Goal: Communication & Community: Answer question/provide support

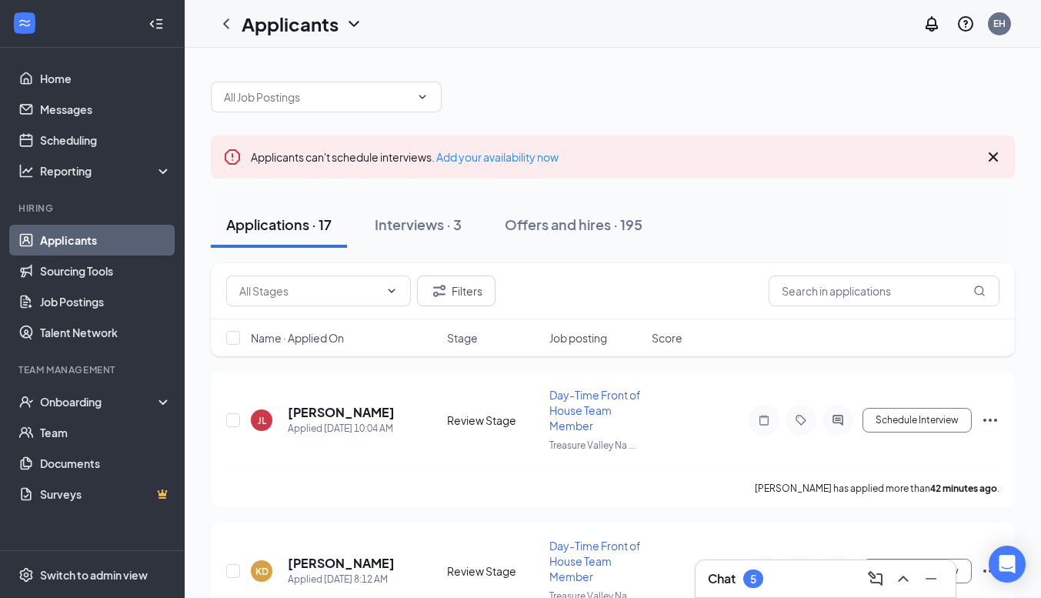
drag, startPoint x: 906, startPoint y: 578, endPoint x: 879, endPoint y: 570, distance: 28.0
click at [906, 578] on icon "ChevronUp" at bounding box center [903, 578] width 18 height 18
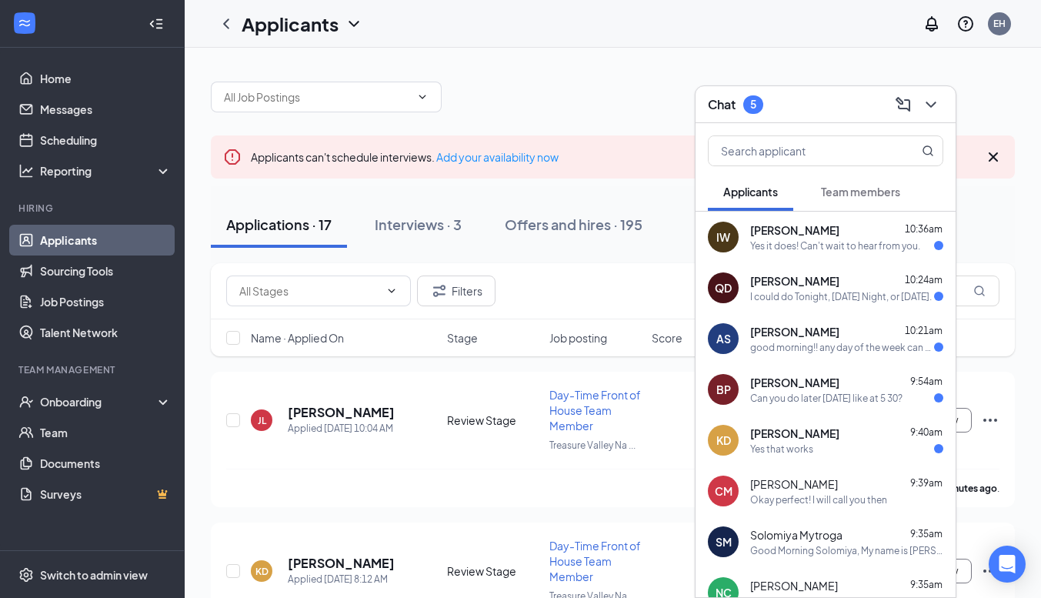
click at [836, 433] on div "Kaitlyn Davila 9:40am" at bounding box center [846, 432] width 193 height 15
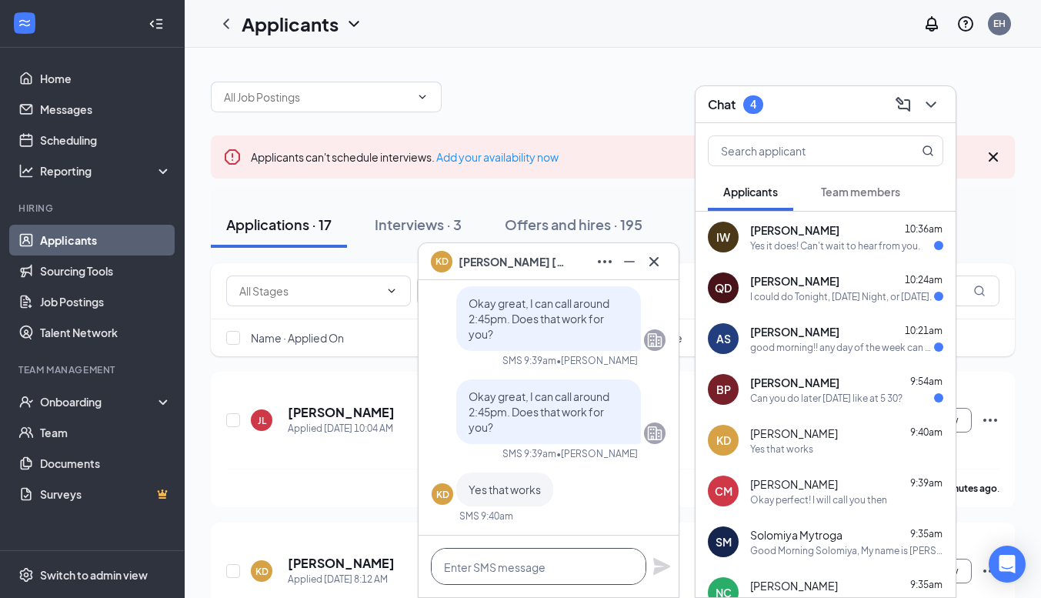
click at [605, 560] on textarea at bounding box center [538, 566] width 215 height 37
type textarea "g"
type textarea "Great, I will call you then"
click at [666, 566] on icon "Plane" at bounding box center [661, 566] width 17 height 17
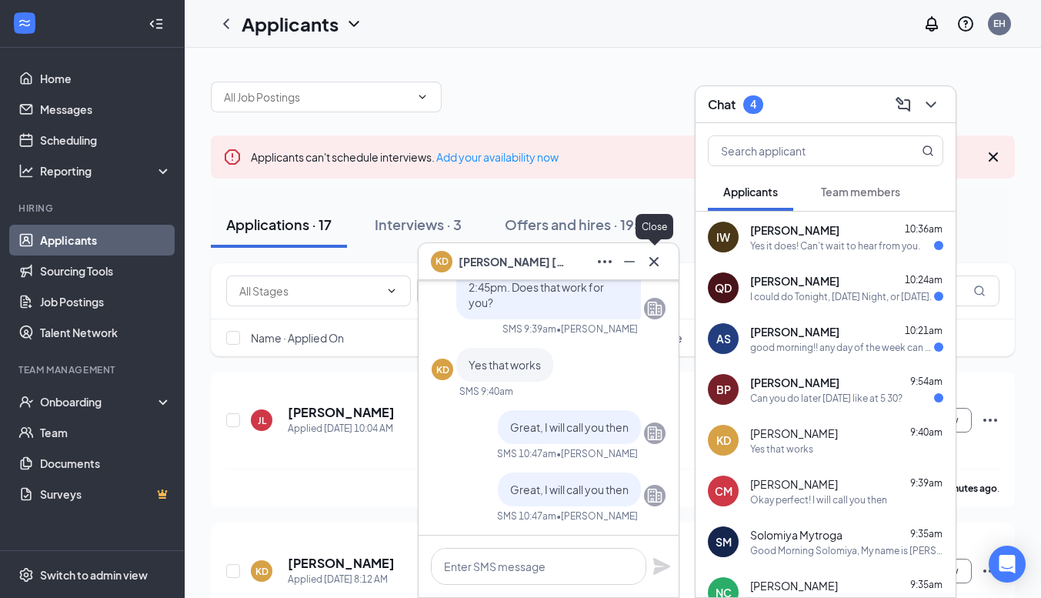
click at [656, 257] on icon "Cross" at bounding box center [654, 261] width 18 height 18
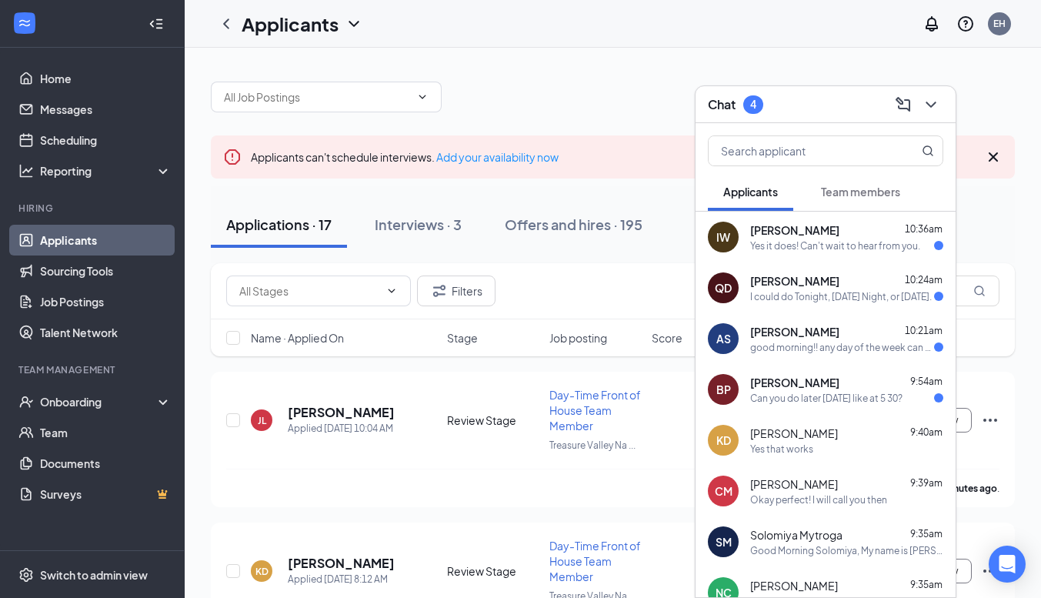
click at [807, 238] on div "Ian Willey 10:36am Yes it does! Can't wait to hear from you." at bounding box center [846, 237] width 193 height 30
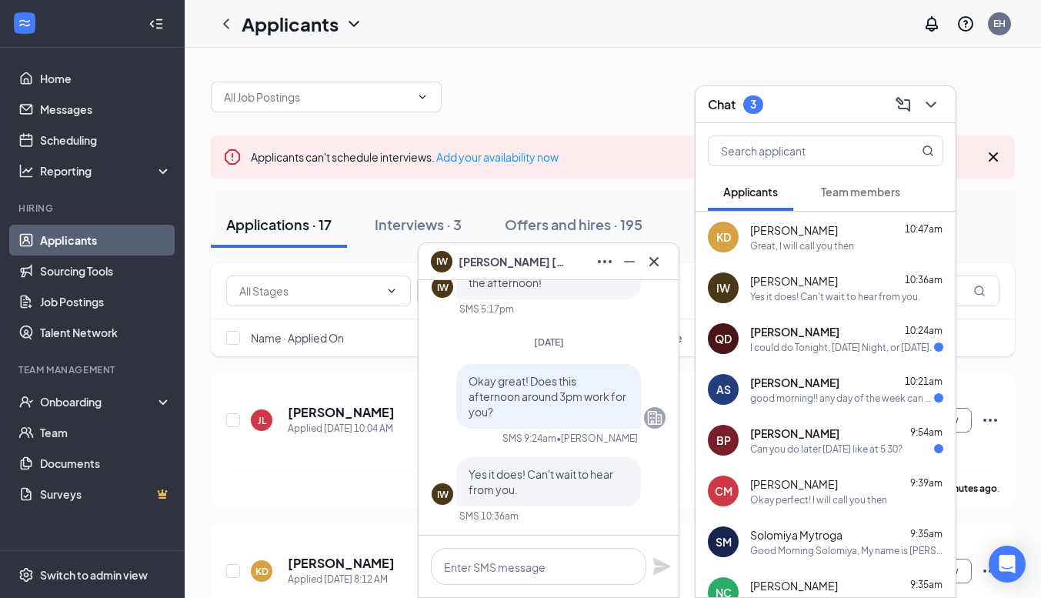
click at [597, 459] on div "Yes it does! Can't wait to hear from you." at bounding box center [548, 481] width 185 height 49
click at [518, 569] on textarea at bounding box center [538, 566] width 215 height 37
type textarea "Perfect, I will call you then"
click at [666, 564] on icon "Plane" at bounding box center [661, 566] width 17 height 17
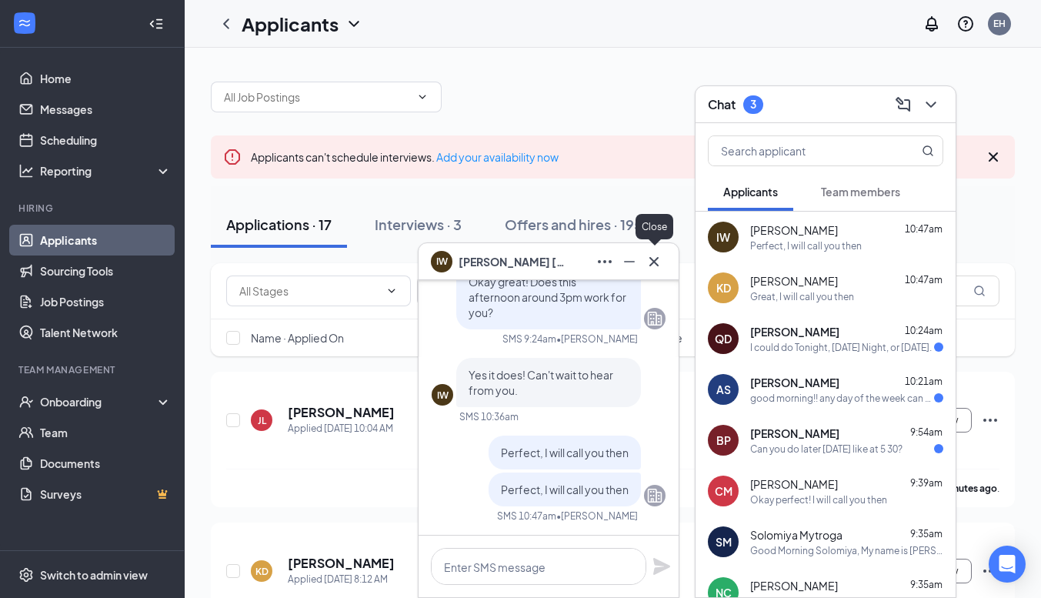
click at [659, 265] on icon "Cross" at bounding box center [654, 261] width 18 height 18
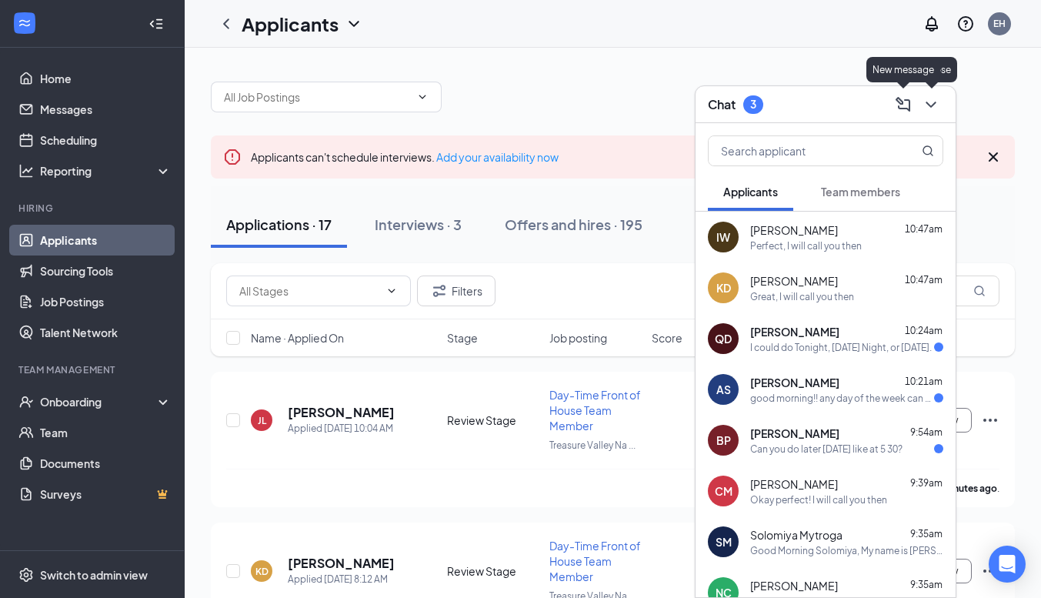
click at [929, 102] on icon "ChevronDown" at bounding box center [931, 104] width 18 height 18
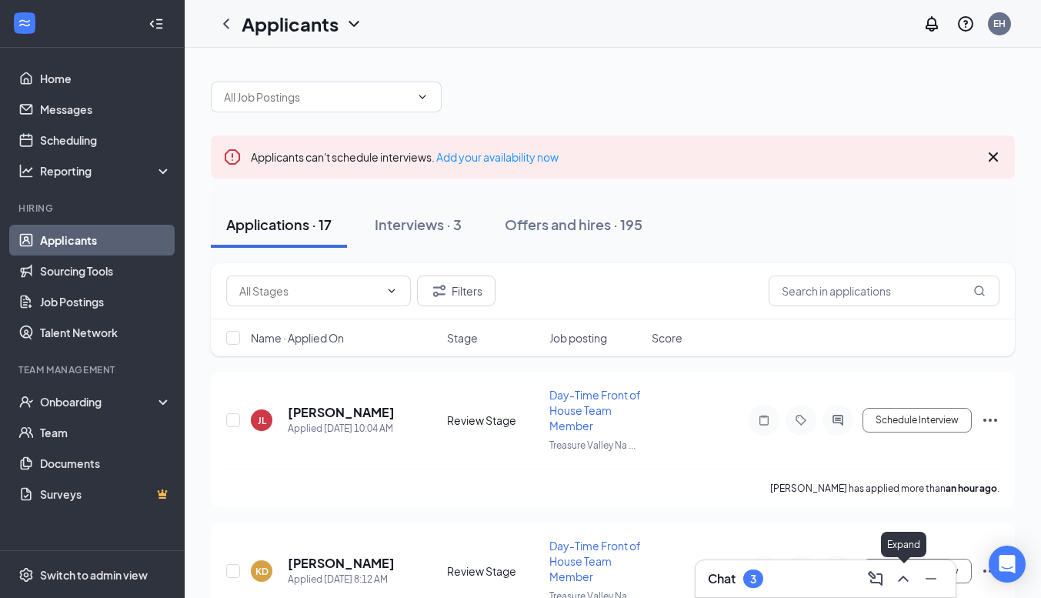
click at [906, 575] on icon "ChevronUp" at bounding box center [903, 578] width 18 height 18
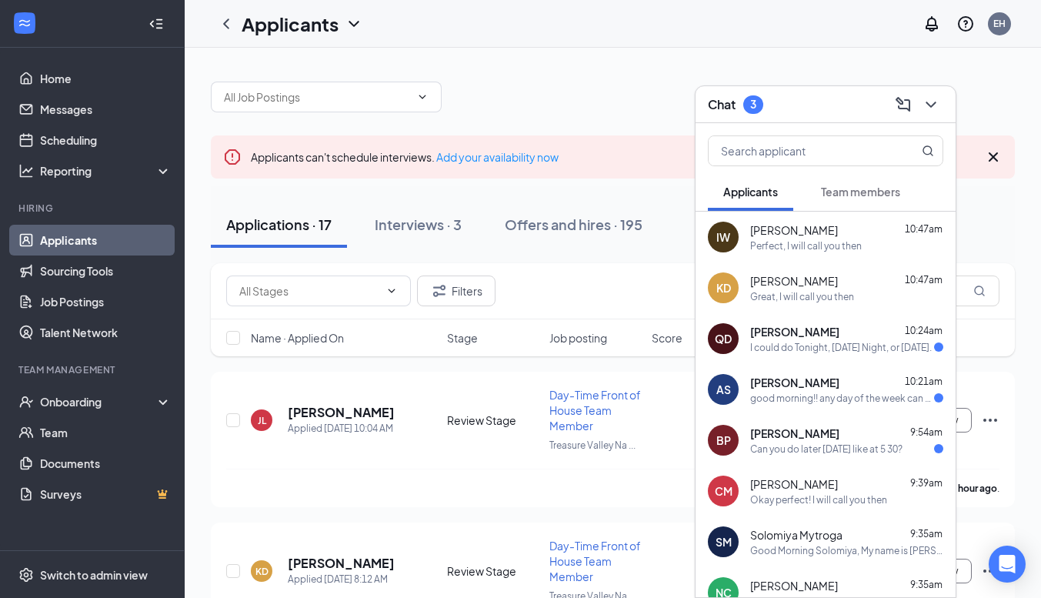
click at [818, 99] on div "Chat 3" at bounding box center [825, 104] width 235 height 24
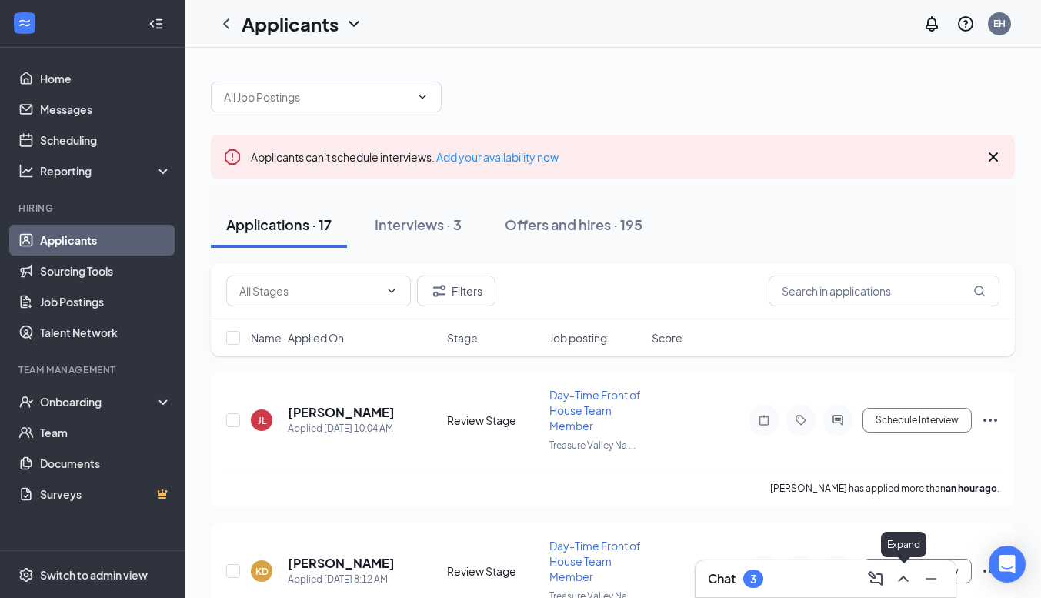
click at [904, 572] on icon "ChevronUp" at bounding box center [903, 578] width 18 height 18
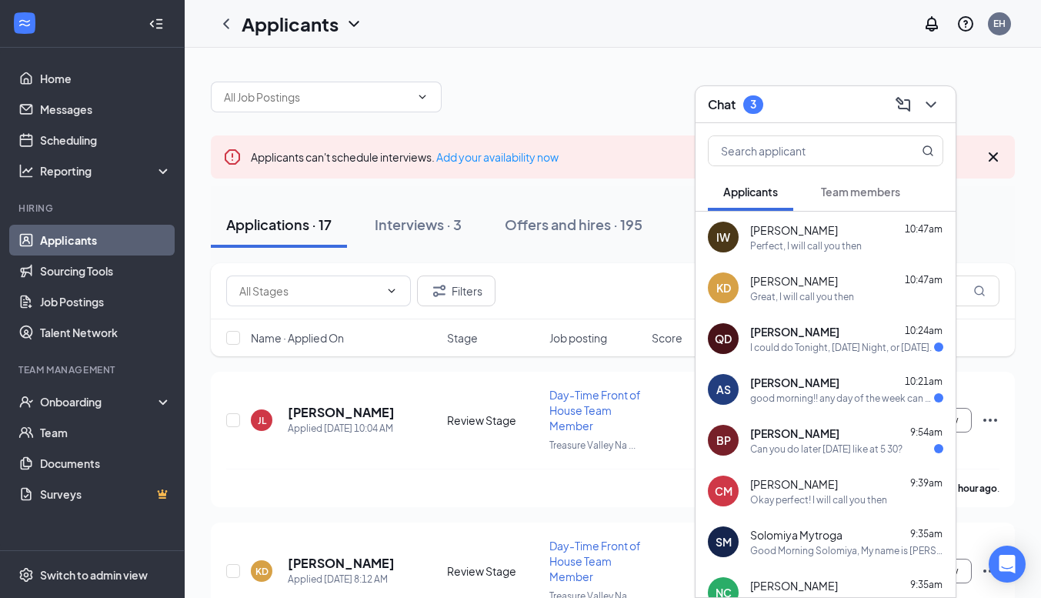
click at [938, 106] on icon "ChevronDown" at bounding box center [931, 104] width 18 height 18
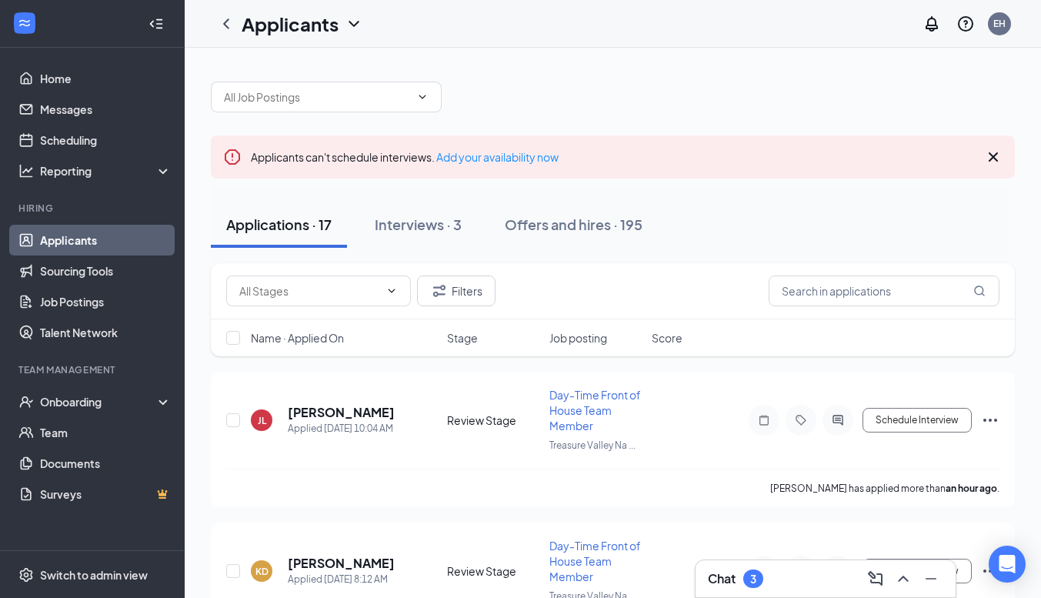
click at [1011, 158] on div "Applicants can't schedule interviews. Add your availability now" at bounding box center [613, 156] width 804 height 43
click at [1009, 160] on div "Applicants can't schedule interviews. Add your availability now" at bounding box center [613, 156] width 804 height 43
click at [992, 160] on icon "Cross" at bounding box center [993, 157] width 18 height 18
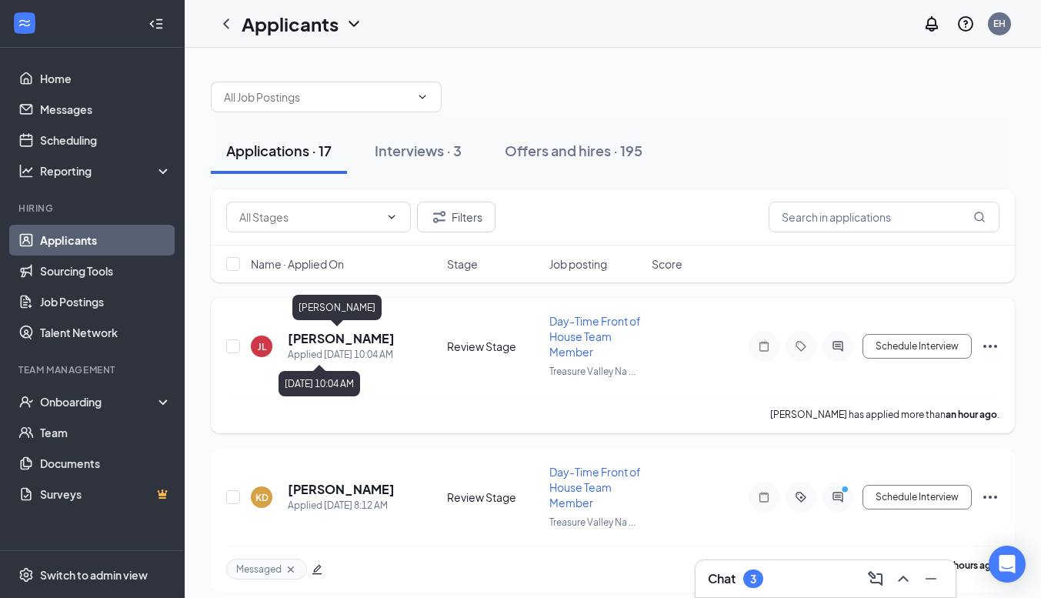
click at [349, 347] on div "Applied [DATE] 10:04 AM" at bounding box center [341, 354] width 107 height 15
click at [349, 343] on h5 "[PERSON_NAME]" at bounding box center [341, 338] width 107 height 17
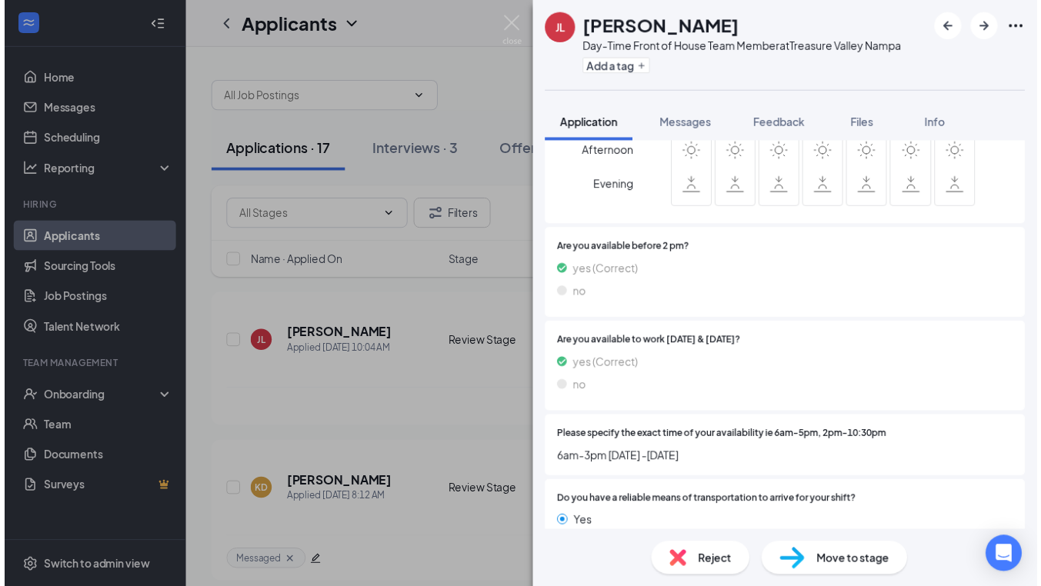
scroll to position [1106, 0]
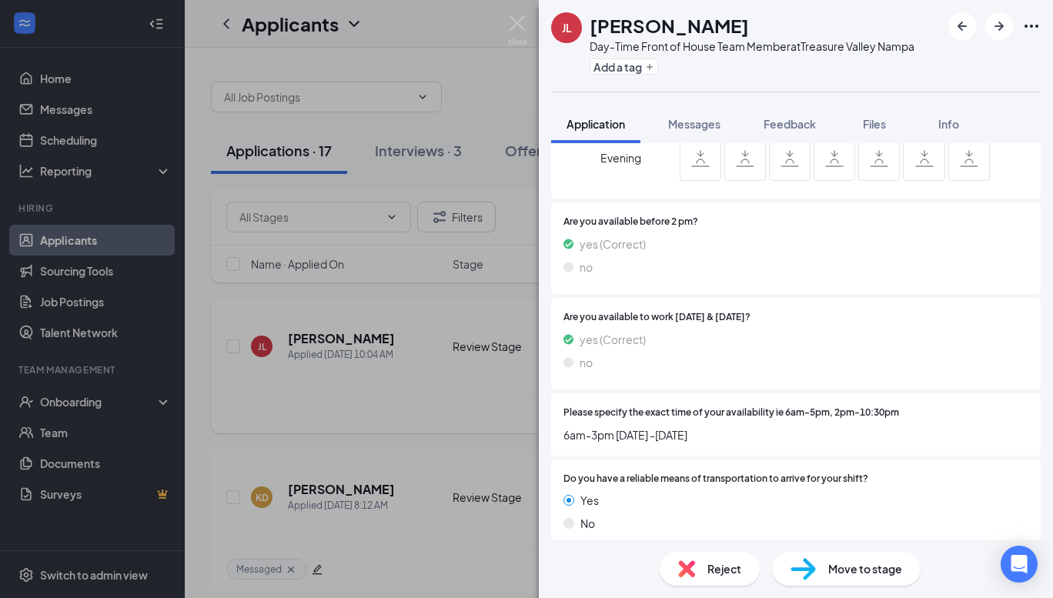
drag, startPoint x: 531, startPoint y: 312, endPoint x: 432, endPoint y: 408, distance: 137.7
click at [532, 312] on div "JL Jovan Lincoln Day-Time Front of House Team Member at Treasure Valley Nampa A…" at bounding box center [526, 299] width 1053 height 598
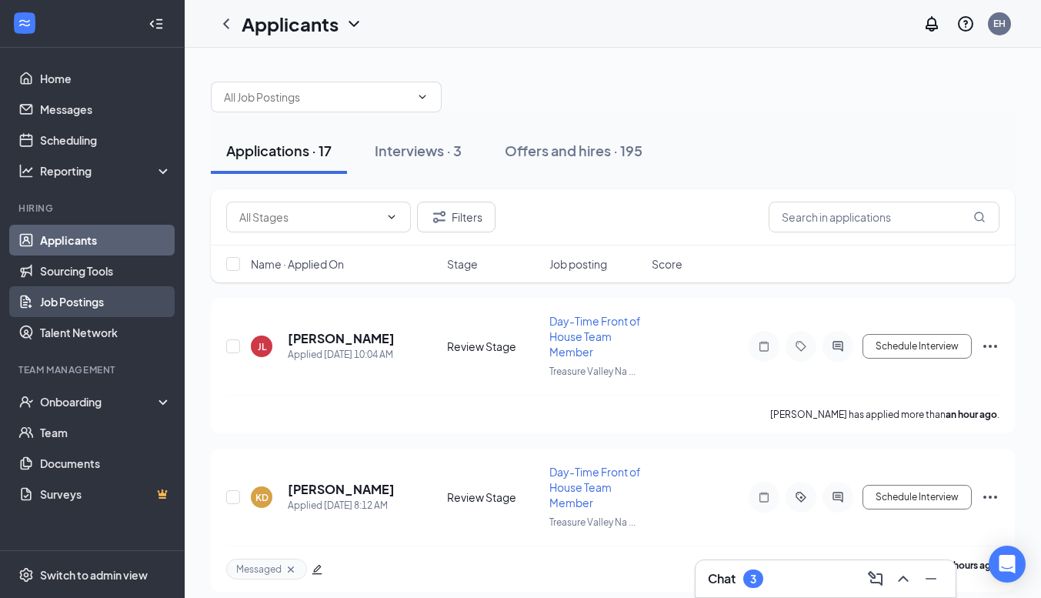
click at [102, 309] on link "Job Postings" at bounding box center [106, 301] width 132 height 31
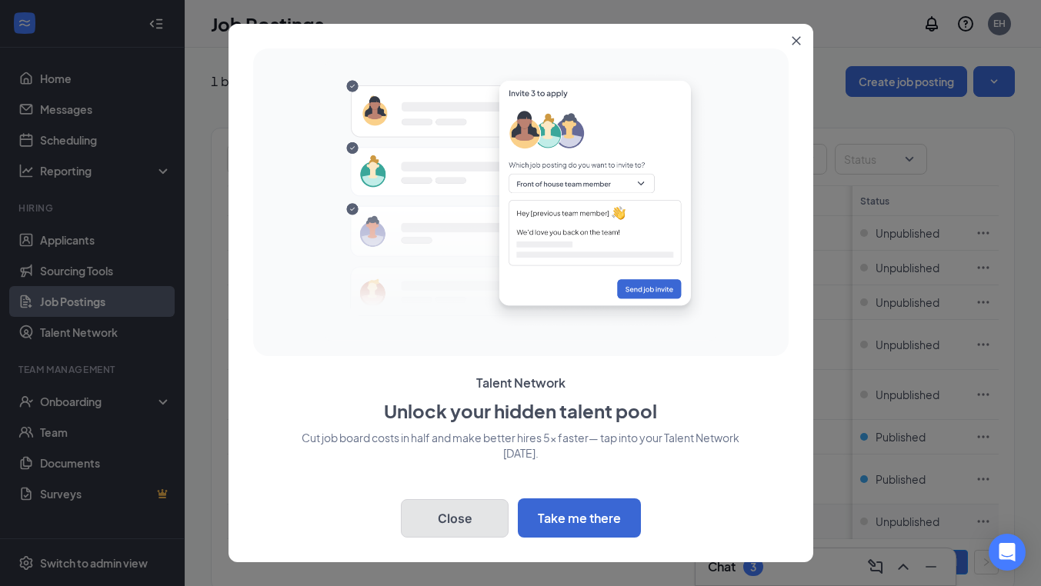
click at [465, 515] on button "Close" at bounding box center [455, 518] width 108 height 38
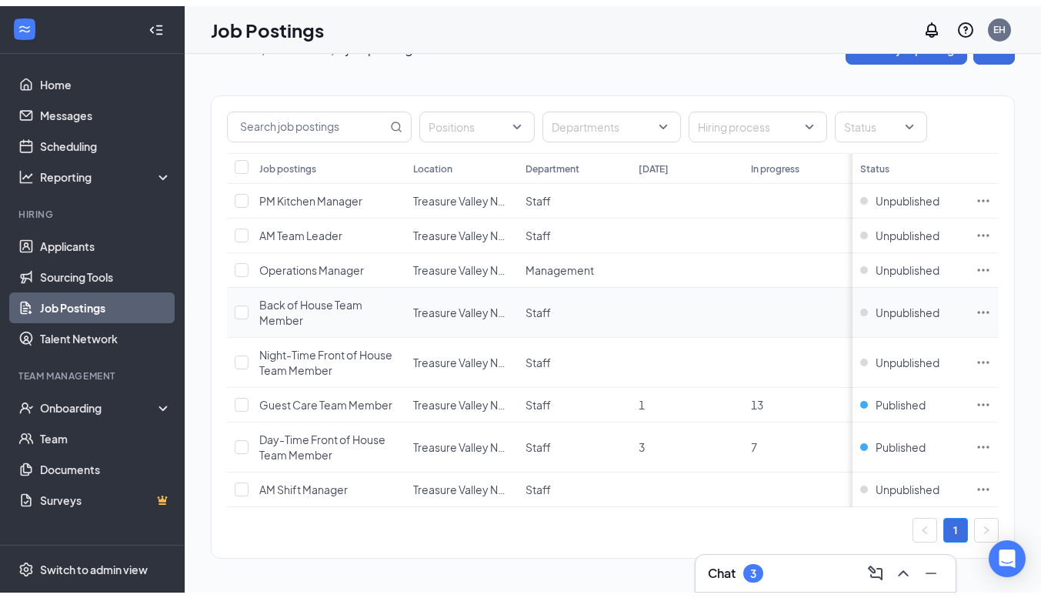
scroll to position [49, 0]
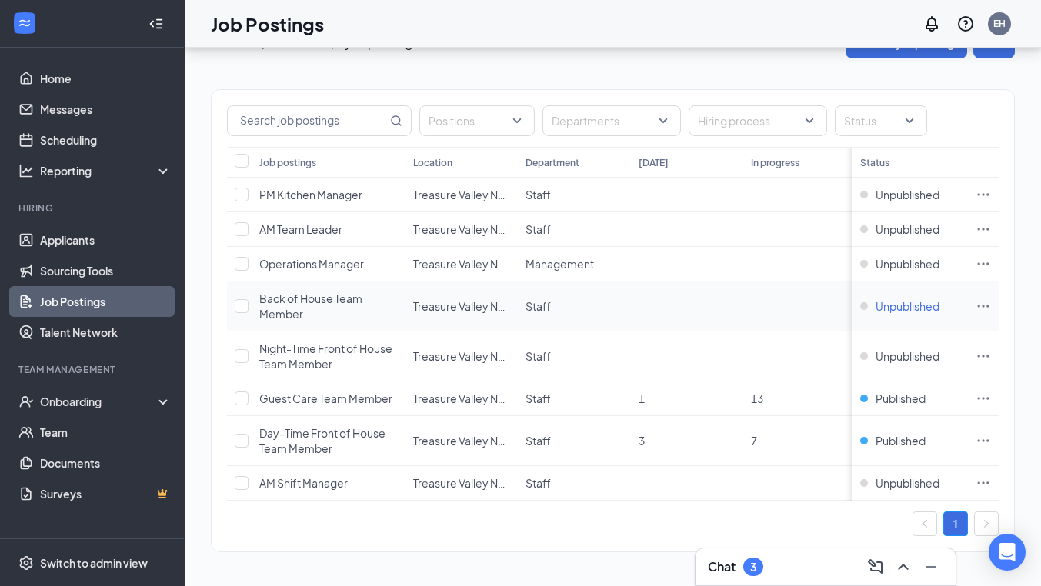
click at [920, 299] on span "Unpublished" at bounding box center [908, 306] width 64 height 15
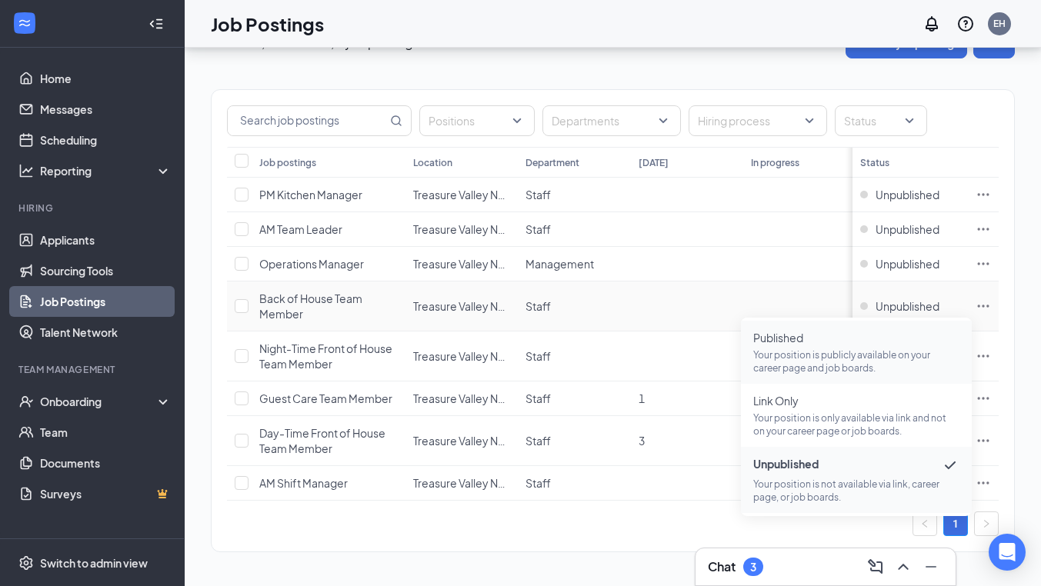
click at [826, 349] on p "Your position is publicly available on your career page and job boards." at bounding box center [856, 362] width 206 height 26
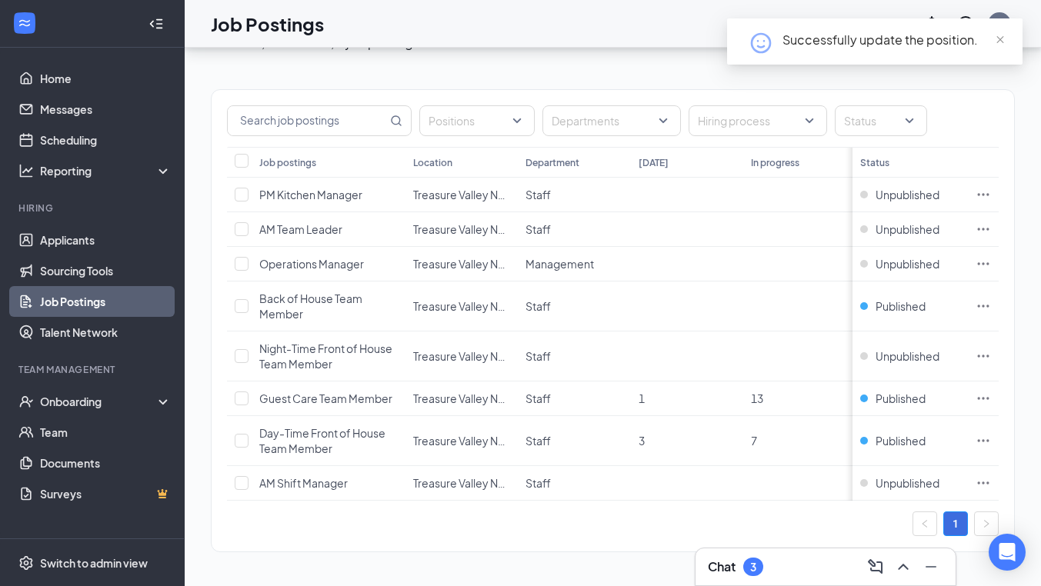
click at [430, 556] on div "Positions Departments Hiring process Status Job postings Location Department To…" at bounding box center [613, 312] width 804 height 509
click at [72, 225] on link "Applicants" at bounding box center [106, 240] width 132 height 31
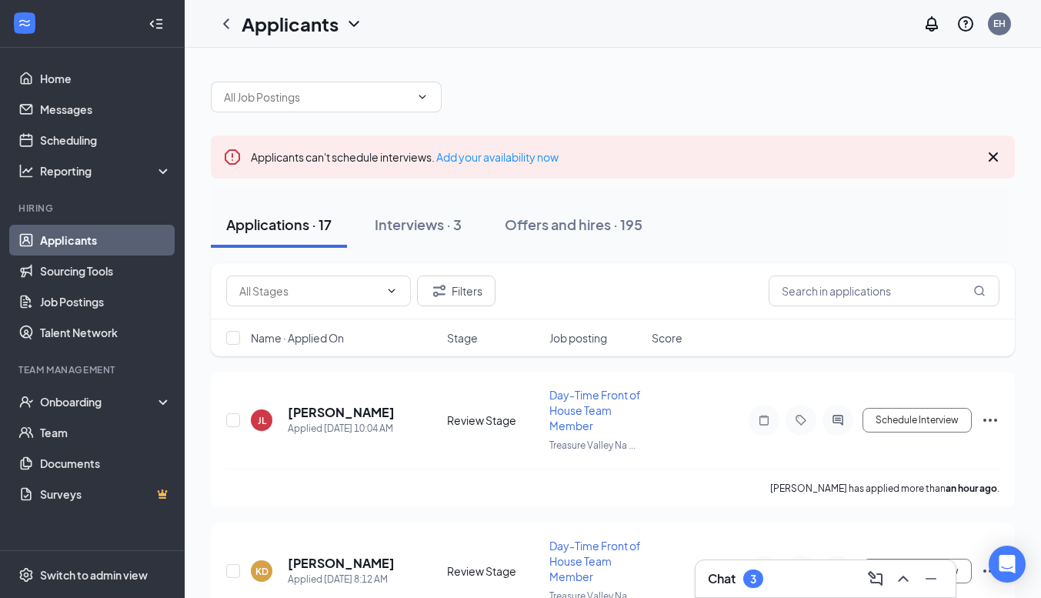
click at [986, 152] on icon "Cross" at bounding box center [993, 157] width 18 height 18
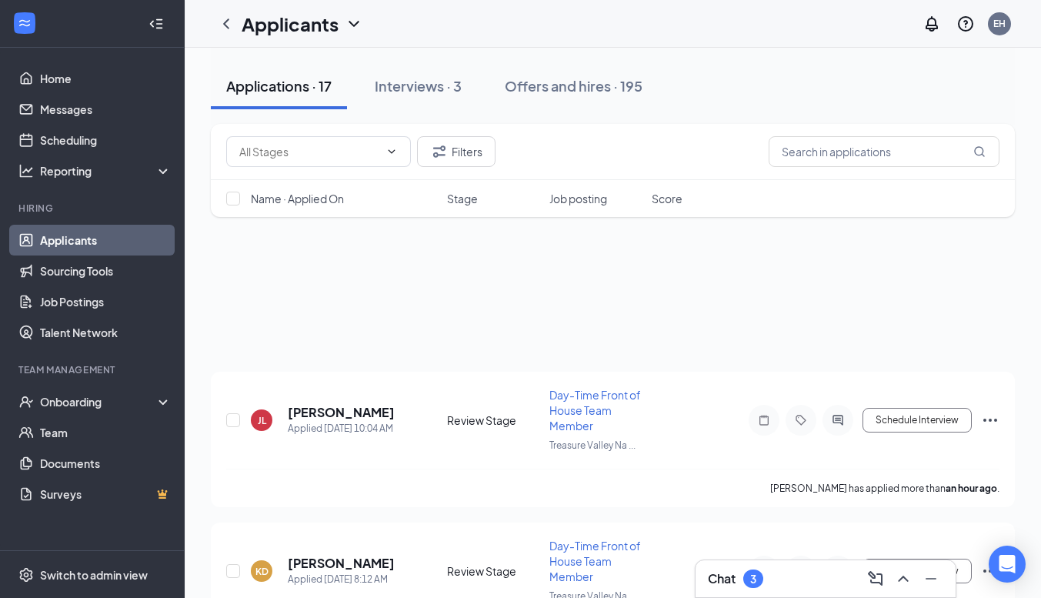
scroll to position [522, 0]
